Goal: Communication & Community: Answer question/provide support

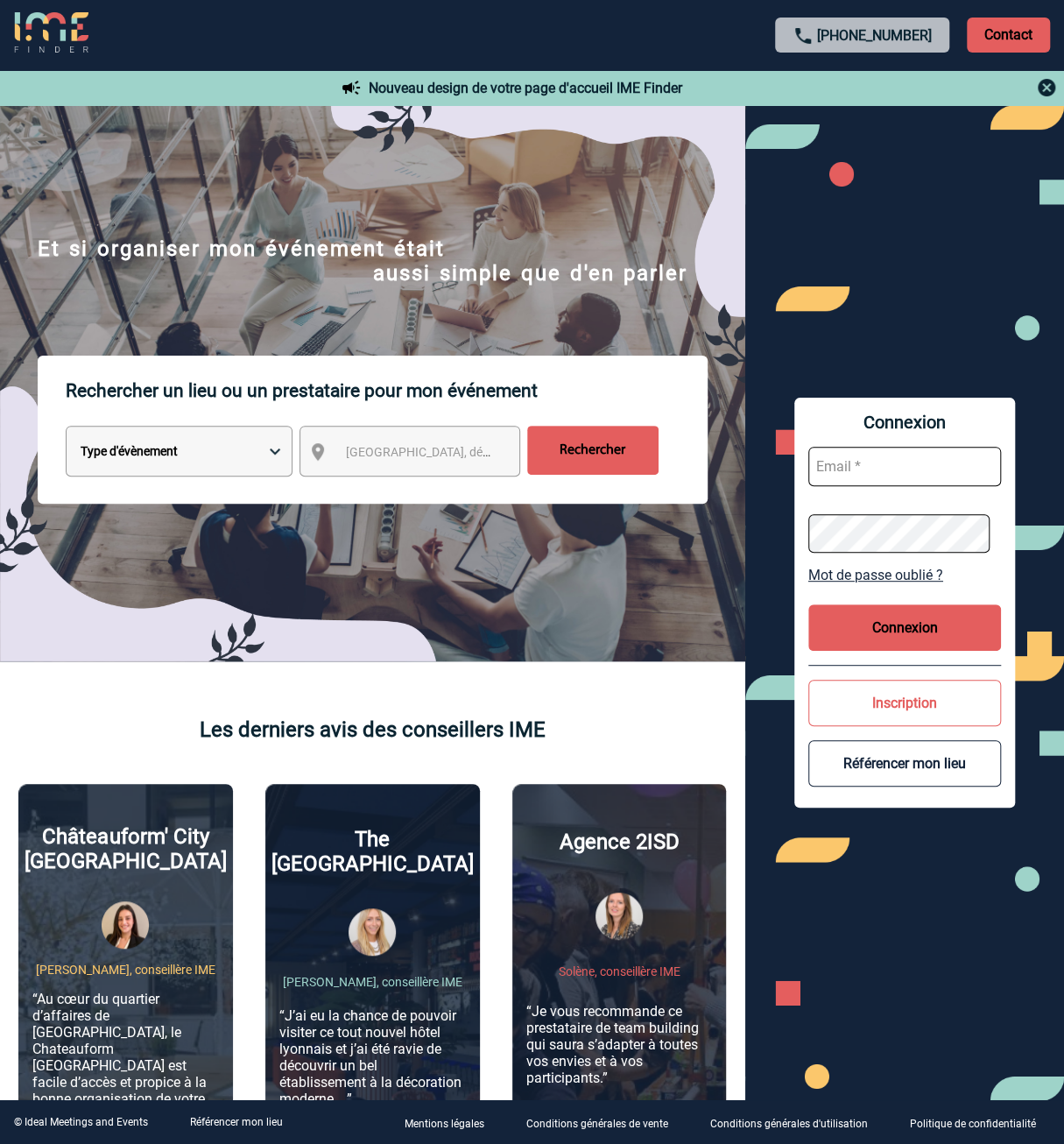
type input "[PERSON_NAME][EMAIL_ADDRESS][DOMAIN_NAME]"
click at [881, 625] on button "Connexion" at bounding box center [904, 627] width 192 height 46
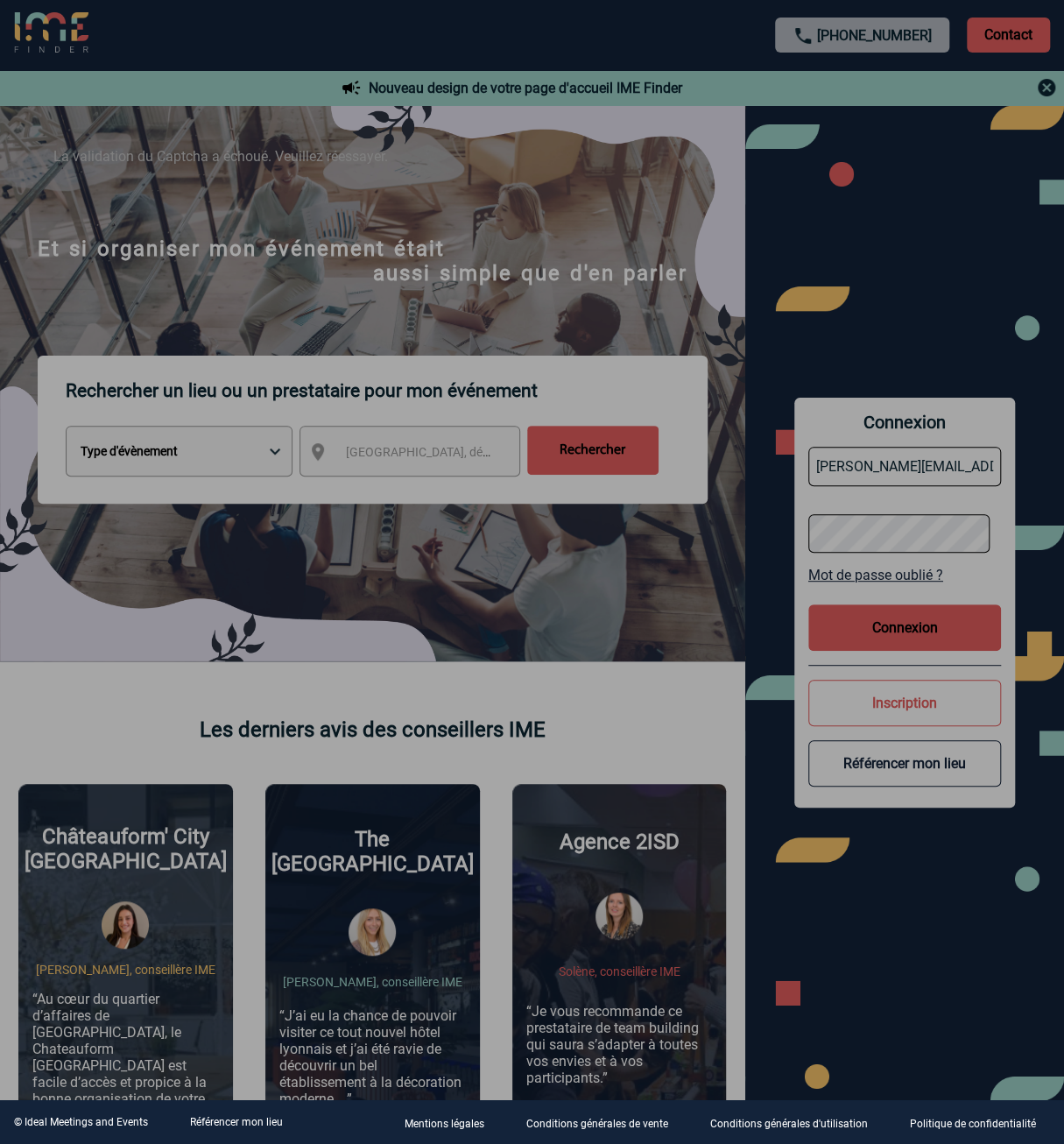
drag, startPoint x: 807, startPoint y: 633, endPoint x: 859, endPoint y: 635, distance: 52.0
click at [806, 633] on div at bounding box center [532, 572] width 1064 height 1144
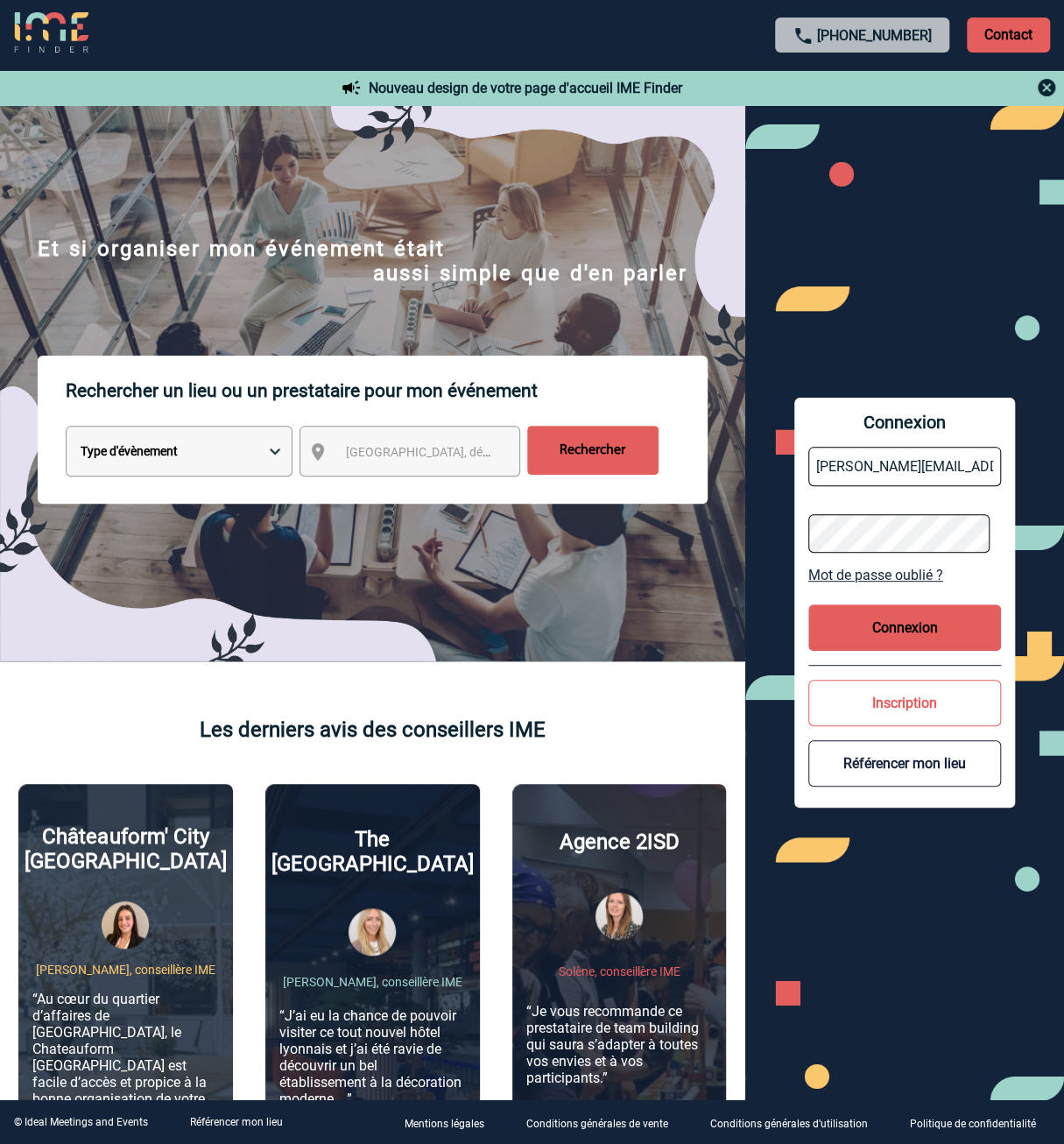
click at [893, 629] on button "Connexion" at bounding box center [904, 627] width 192 height 46
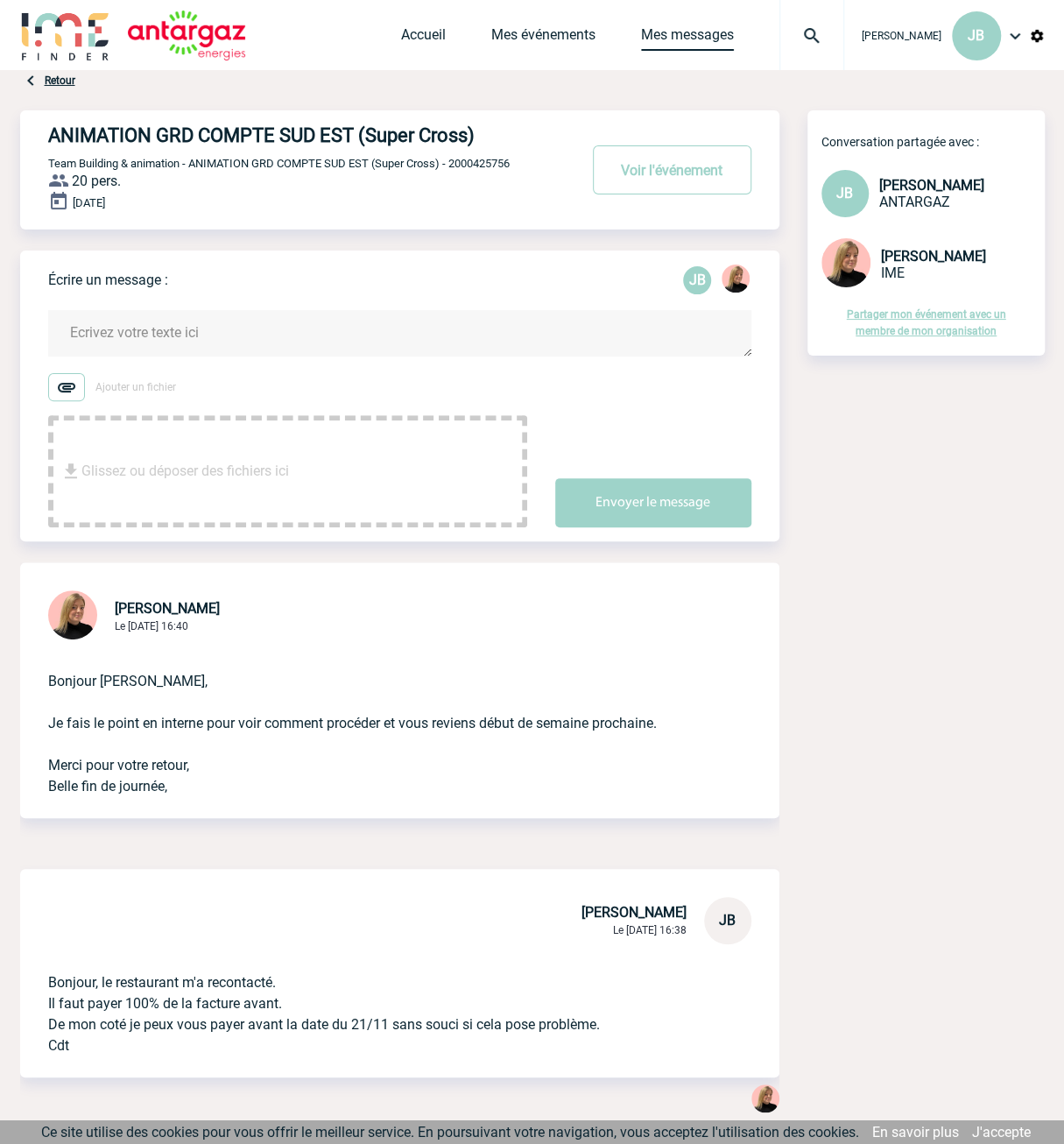
click at [691, 42] on link "Mes messages" at bounding box center [687, 38] width 93 height 24
